Goal: Obtain resource: Download file/media

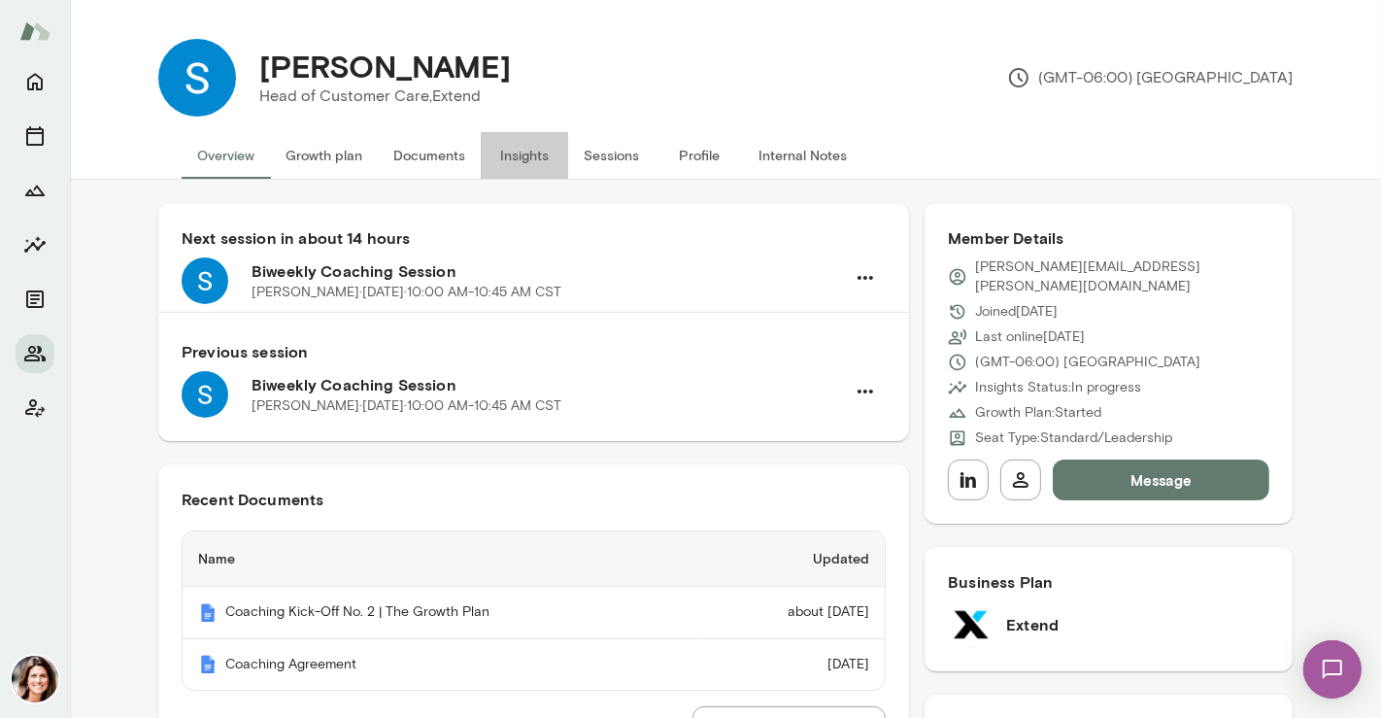
click at [513, 146] on button "Insights" at bounding box center [524, 155] width 87 height 47
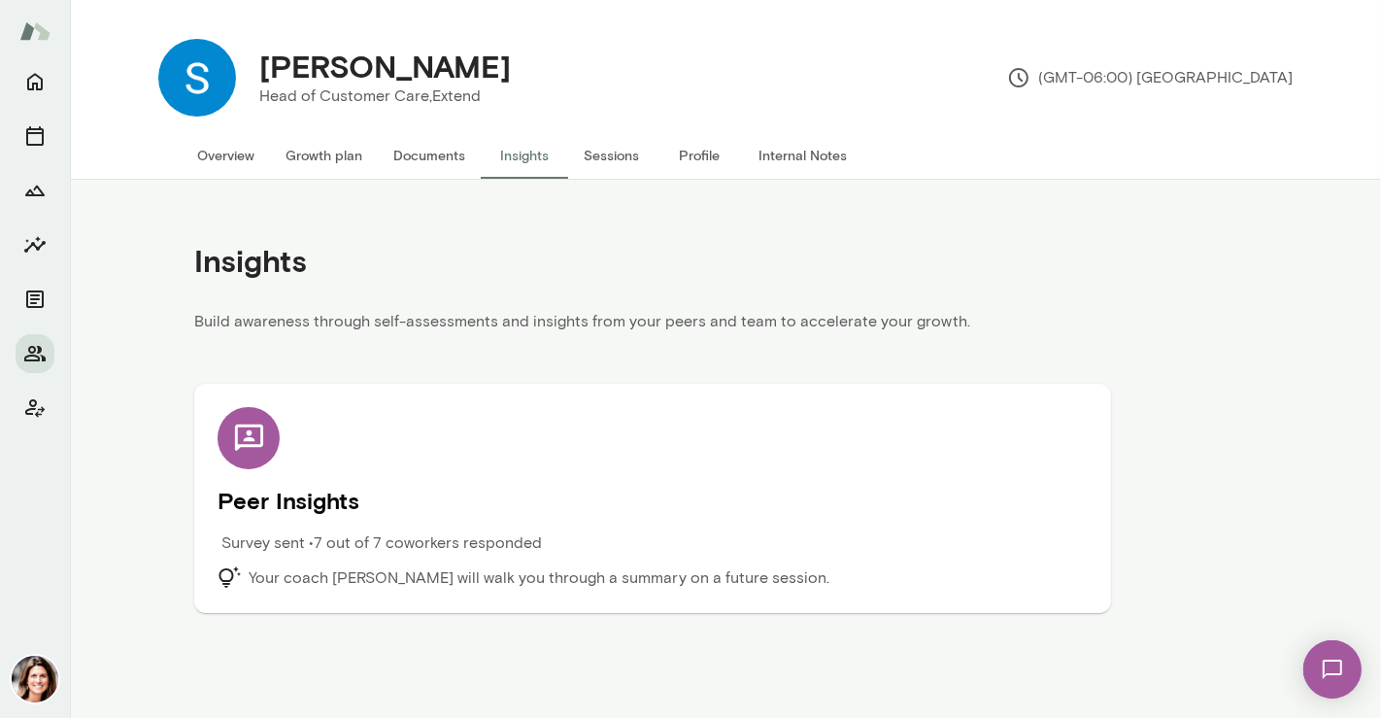
click at [619, 503] on h5 "Peer Insights" at bounding box center [652, 500] width 870 height 31
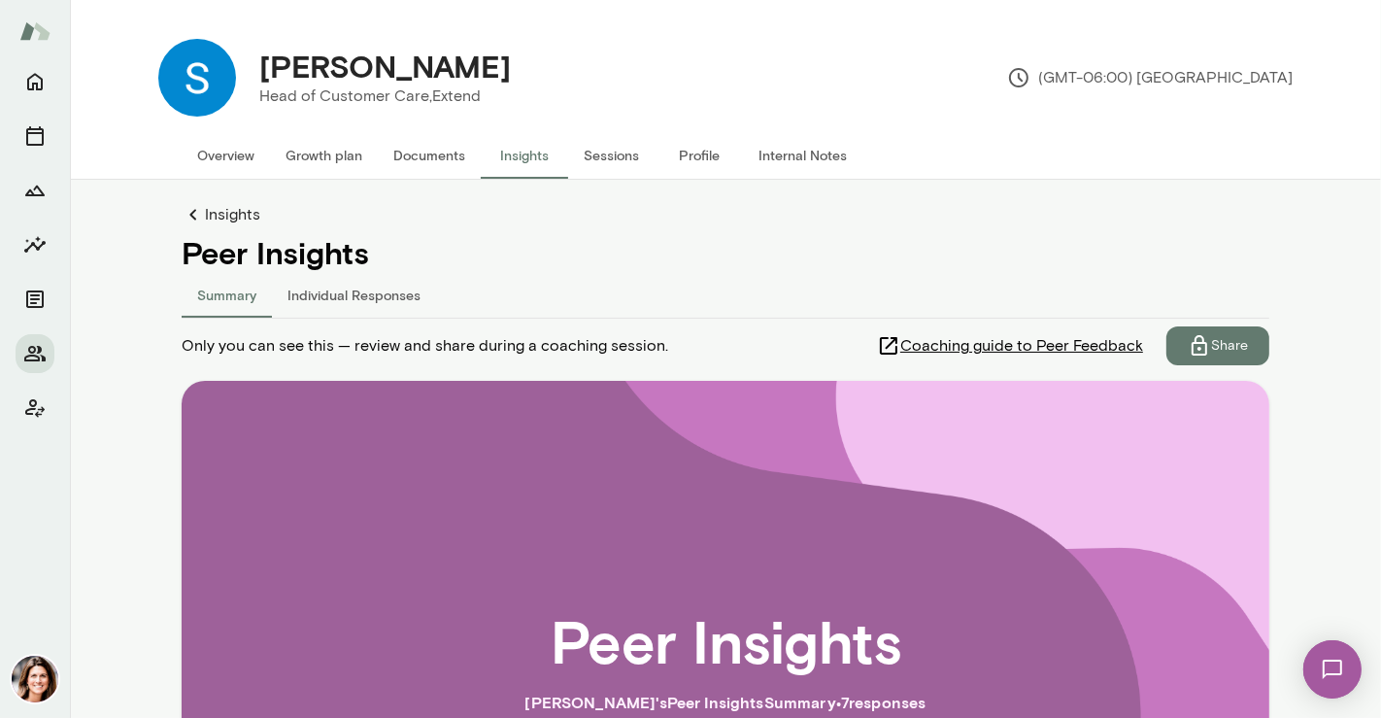
click at [1072, 348] on span "Coaching guide to Peer Feedback" at bounding box center [1021, 345] width 243 height 23
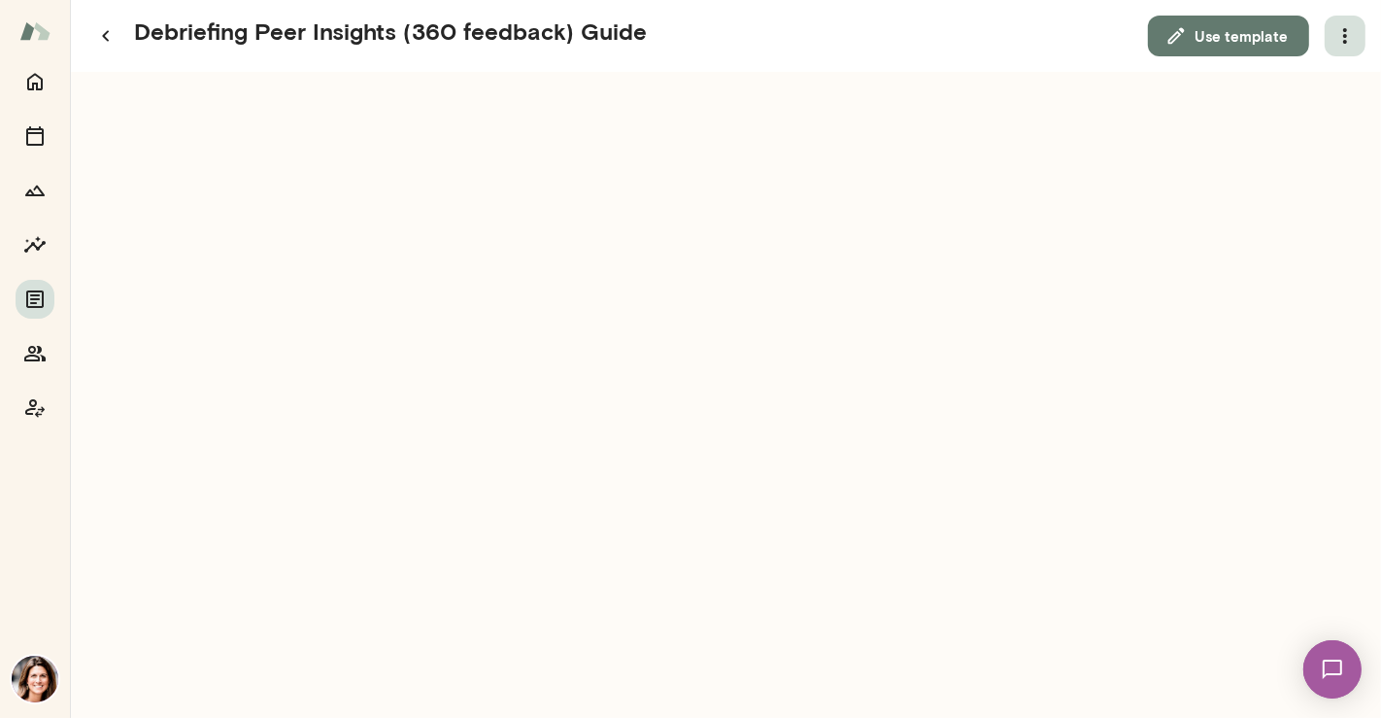
click at [1337, 37] on icon "button" at bounding box center [1344, 35] width 23 height 23
click at [1296, 92] on link "Download" at bounding box center [1298, 85] width 107 height 23
